Goal: Task Accomplishment & Management: Manage account settings

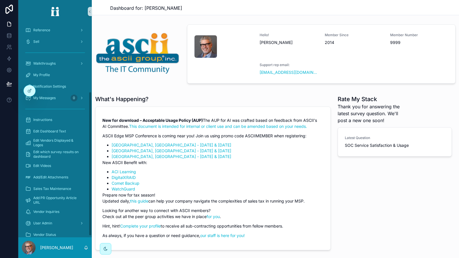
scroll to position [18, 0]
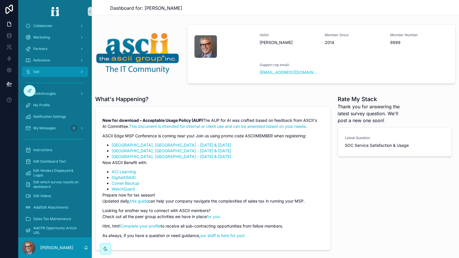
click at [74, 72] on div "Sell" at bounding box center [55, 71] width 60 height 9
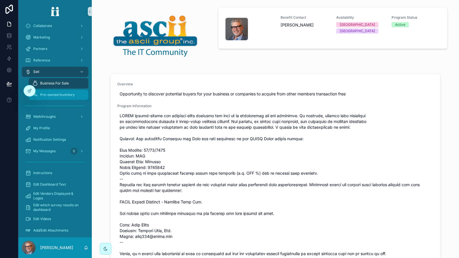
click at [72, 91] on div "Pre-owned Inventory" at bounding box center [58, 94] width 53 height 9
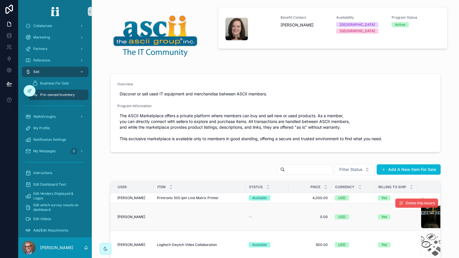
click at [408, 203] on span "Delete this record" at bounding box center [420, 203] width 29 height 5
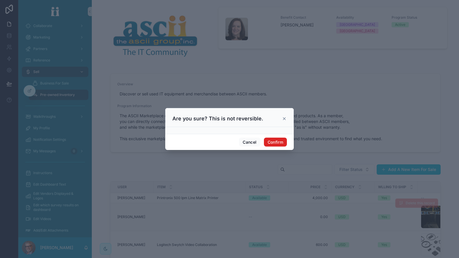
click at [275, 142] on button "Confirm" at bounding box center [275, 141] width 23 height 9
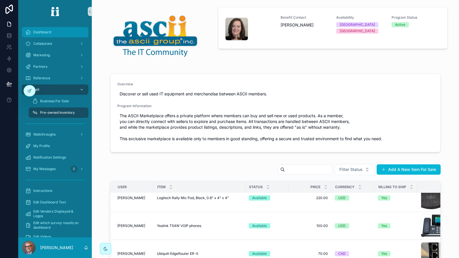
click at [52, 34] on div "Dashboard" at bounding box center [55, 32] width 60 height 9
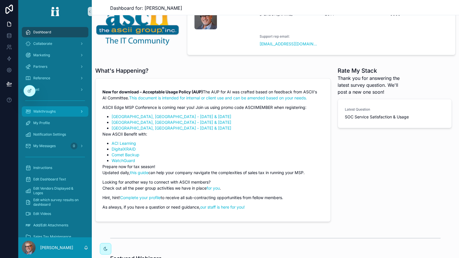
scroll to position [29, 0]
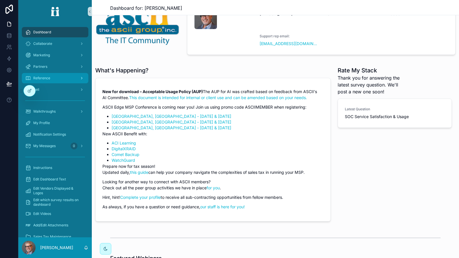
click at [75, 79] on div "Reference" at bounding box center [55, 77] width 60 height 9
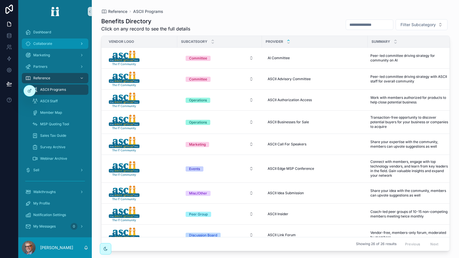
click at [58, 43] on div "Collaborate" at bounding box center [55, 43] width 60 height 9
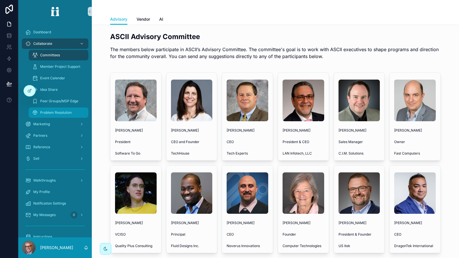
click at [59, 113] on span "Problem Resolution" at bounding box center [56, 112] width 32 height 5
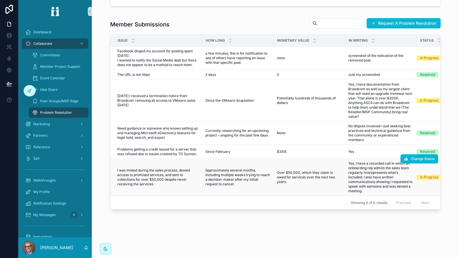
scroll to position [212, 0]
click at [417, 44] on span "Change Status" at bounding box center [423, 46] width 24 height 5
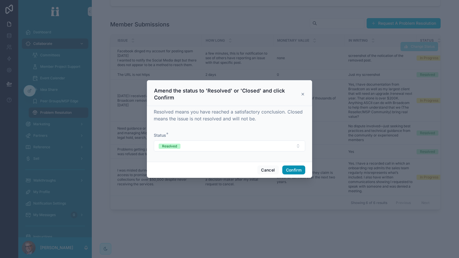
click at [289, 168] on button "Confirm" at bounding box center [293, 169] width 23 height 9
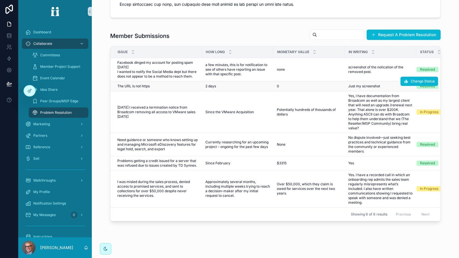
scroll to position [201, 0]
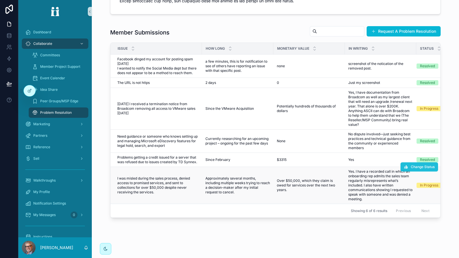
click at [422, 167] on span "Change Status" at bounding box center [423, 166] width 24 height 5
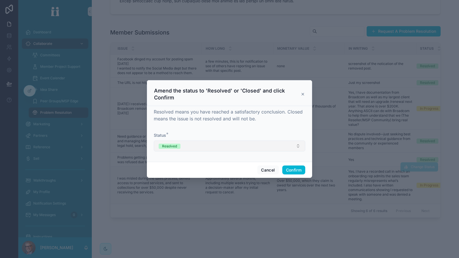
click at [252, 146] on button "Resolved" at bounding box center [229, 145] width 151 height 11
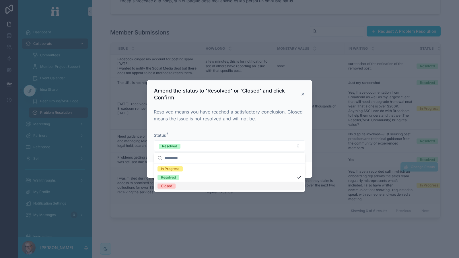
click at [186, 186] on div "Closed" at bounding box center [229, 186] width 149 height 9
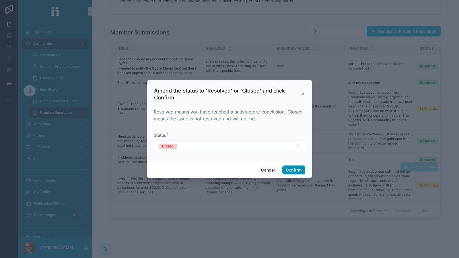
click at [293, 170] on button "Confirm" at bounding box center [293, 169] width 23 height 9
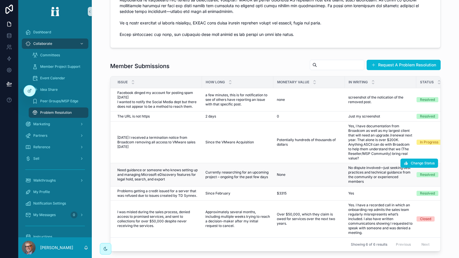
scroll to position [172, 0]
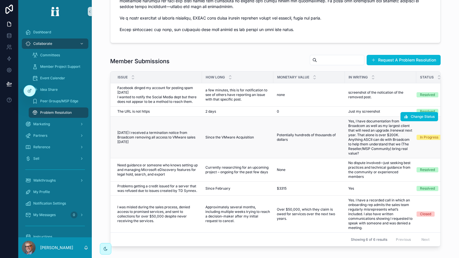
click at [361, 141] on span "Yes, I have documentation from Broadcom as well as my largest client that will …" at bounding box center [380, 137] width 65 height 37
click at [136, 133] on span "[DATE] I received a termination notice from Broadcom removing all access to VMw…" at bounding box center [157, 137] width 81 height 14
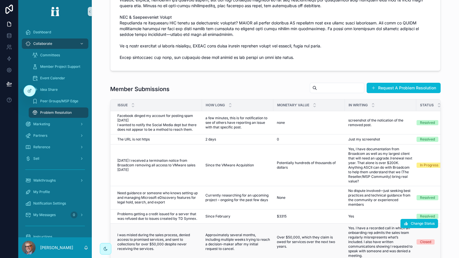
scroll to position [143, 0]
